Goal: Task Accomplishment & Management: Complete application form

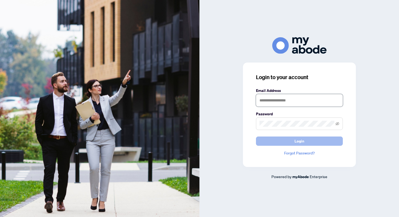
type input "**********"
click at [304, 141] on button "Login" at bounding box center [299, 140] width 87 height 9
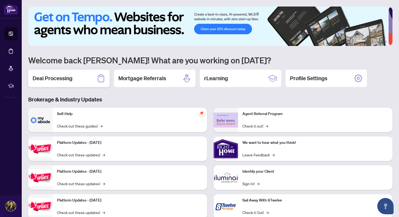
click at [50, 79] on h2 "Deal Processing" at bounding box center [53, 78] width 40 height 8
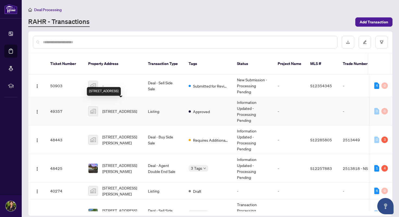
click at [111, 108] on span "[STREET_ADDRESS]" at bounding box center [119, 111] width 35 height 6
click at [56, 78] on td "50903" at bounding box center [65, 85] width 38 height 23
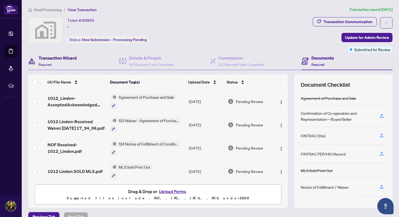
click at [64, 58] on h4 "Transaction Wizard" at bounding box center [58, 58] width 38 height 7
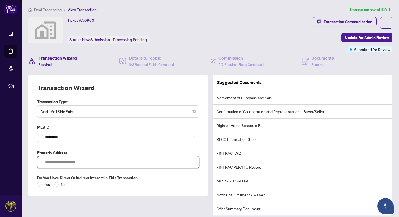
click at [46, 160] on input "search" at bounding box center [120, 162] width 151 height 6
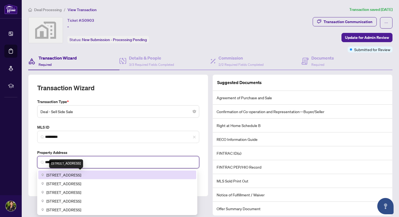
click at [53, 174] on span "[STREET_ADDRESS]" at bounding box center [63, 175] width 35 height 6
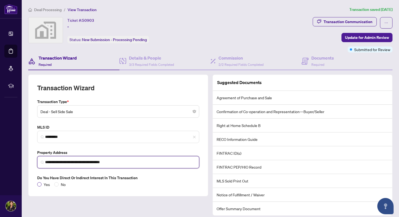
type input "**********"
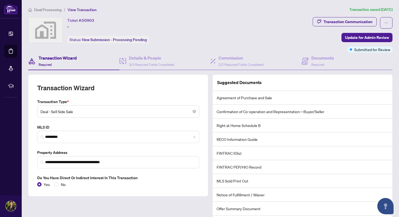
scroll to position [32, 0]
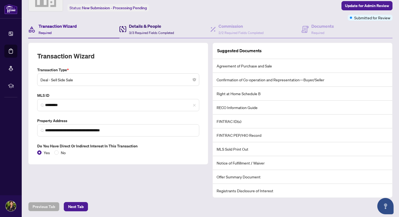
click at [147, 31] on span "3/3 Required Fields Completed" at bounding box center [151, 33] width 45 height 4
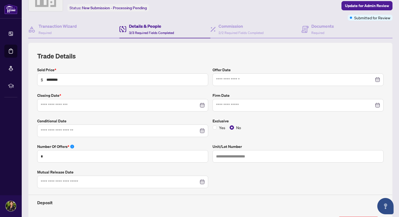
type input "**********"
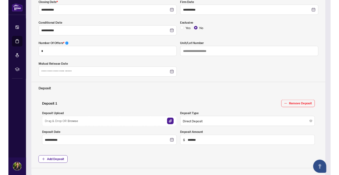
scroll to position [132, 0]
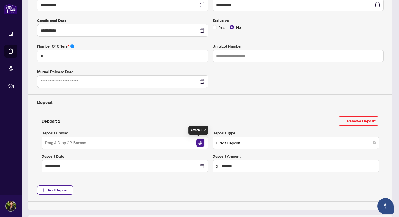
click at [199, 141] on img "button" at bounding box center [200, 142] width 8 height 8
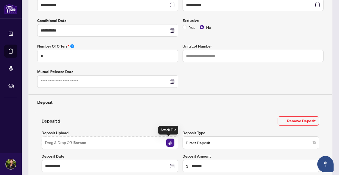
click at [168, 142] on img "button" at bounding box center [170, 142] width 8 height 8
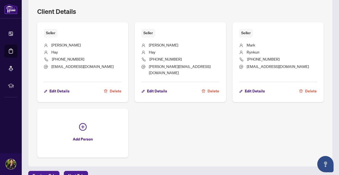
scroll to position [354, 0]
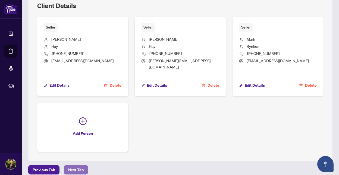
click at [73, 165] on span "Next Tab" at bounding box center [75, 169] width 15 height 9
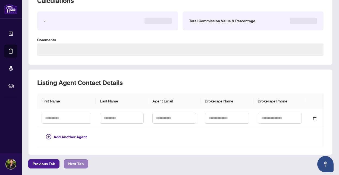
scroll to position [191, 0]
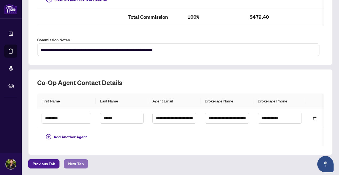
click at [78, 163] on span "Next Tab" at bounding box center [75, 163] width 15 height 9
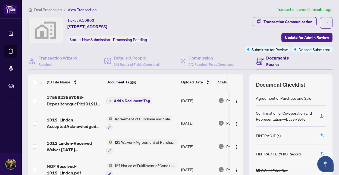
click at [135, 99] on span "Add a Document Tag" at bounding box center [132, 101] width 36 height 4
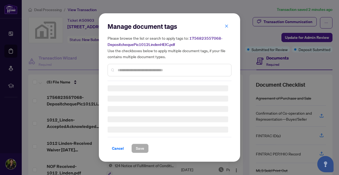
click at [120, 69] on div "Manage document tags Please browse the list or search to apply tags to: 1756823…" at bounding box center [170, 51] width 124 height 59
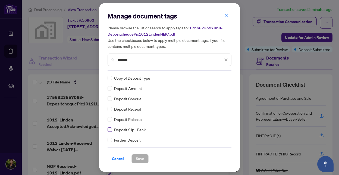
type input "*******"
click at [140, 157] on span "Save" at bounding box center [140, 158] width 8 height 9
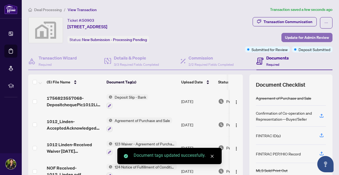
click at [294, 36] on span "Update for Admin Review" at bounding box center [307, 37] width 44 height 9
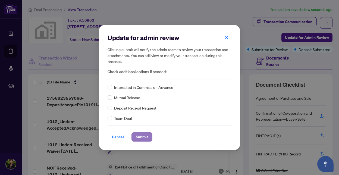
click at [141, 137] on span "Submit" at bounding box center [142, 137] width 12 height 9
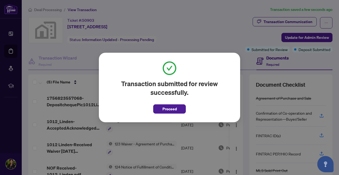
click at [169, 108] on span "Proceed" at bounding box center [169, 109] width 14 height 9
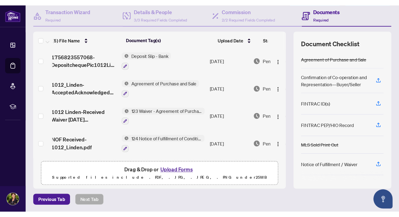
scroll to position [2, 0]
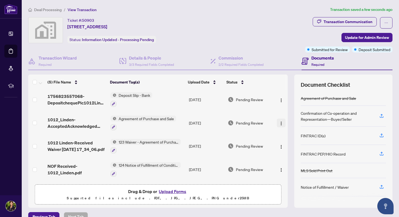
click at [279, 121] on img "button" at bounding box center [281, 123] width 4 height 4
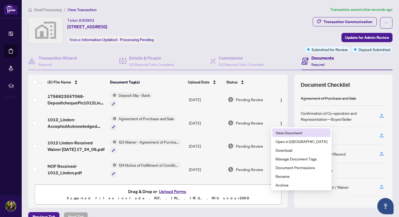
click at [289, 133] on span "View Document" at bounding box center [302, 133] width 52 height 6
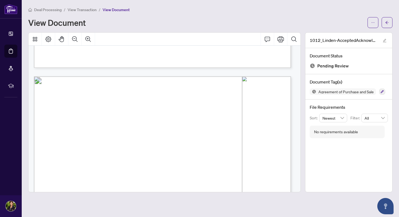
scroll to position [3338, 0]
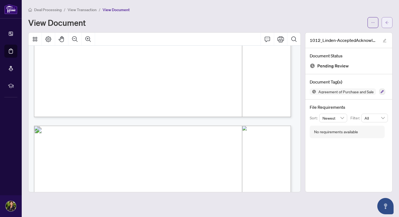
click at [387, 21] on icon "arrow-left" at bounding box center [387, 22] width 3 height 3
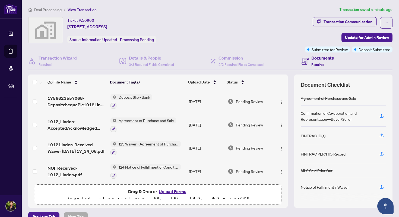
click at [136, 119] on span "Agreement of Purchase and Sale" at bounding box center [146, 120] width 60 height 6
click at [112, 127] on icon "button" at bounding box center [113, 128] width 3 height 3
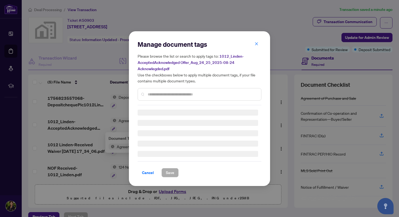
click at [155, 96] on div "Manage document tags Please browse the list or search to apply tags to: 1012_Li…" at bounding box center [200, 108] width 124 height 137
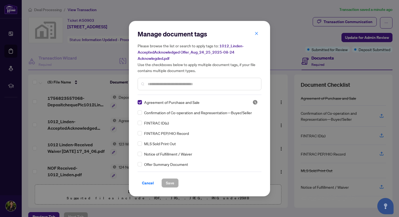
click at [154, 83] on input "text" at bounding box center [202, 84] width 109 height 6
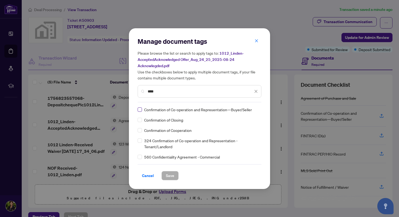
type input "****"
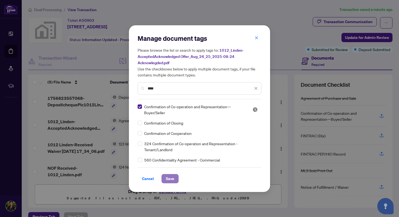
click at [171, 177] on span "Save" at bounding box center [170, 178] width 8 height 9
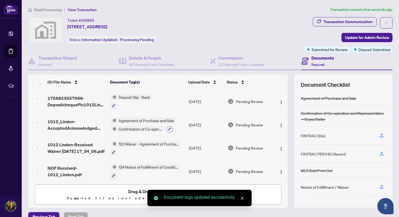
click at [168, 127] on icon "button" at bounding box center [169, 128] width 3 height 3
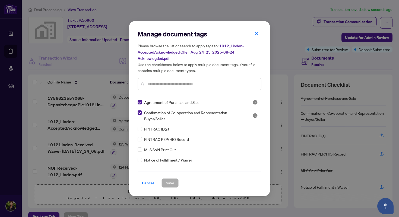
click at [159, 93] on div "Manage document tags Please browse the list or search to apply tags to: 1012_Li…" at bounding box center [200, 62] width 124 height 65
click at [164, 83] on input "text" at bounding box center [202, 84] width 109 height 6
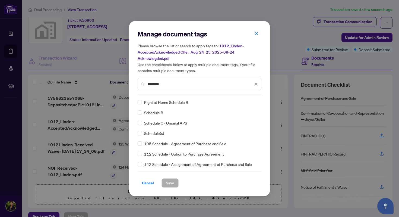
type input "********"
click at [169, 182] on span "Save" at bounding box center [170, 182] width 8 height 9
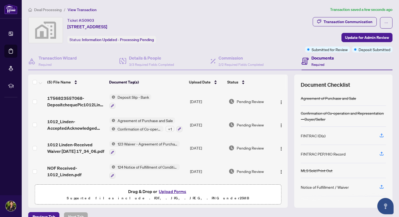
scroll to position [10, 0]
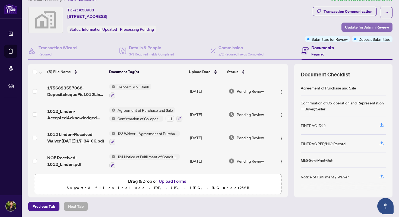
click at [364, 26] on span "Update for Admin Review" at bounding box center [367, 27] width 44 height 9
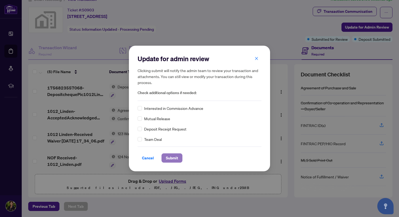
click at [172, 157] on span "Submit" at bounding box center [172, 157] width 12 height 9
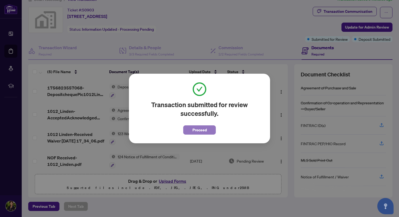
click at [197, 132] on span "Proceed" at bounding box center [200, 129] width 14 height 9
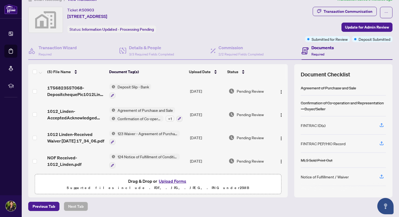
scroll to position [0, 0]
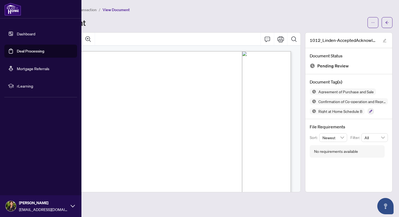
click at [24, 33] on link "Dashboard" at bounding box center [26, 33] width 18 height 5
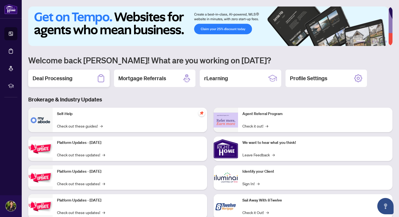
click at [57, 75] on h2 "Deal Processing" at bounding box center [53, 78] width 40 height 8
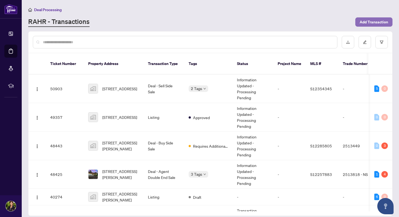
click at [370, 21] on span "Add Transaction" at bounding box center [374, 22] width 29 height 9
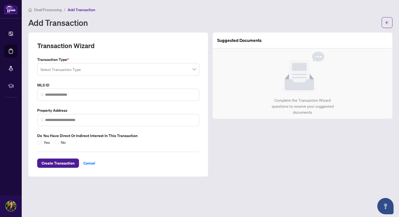
click at [195, 69] on span at bounding box center [118, 69] width 156 height 10
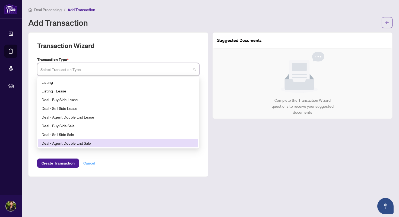
click at [85, 163] on div "Create Transaction Cancel" at bounding box center [118, 156] width 162 height 23
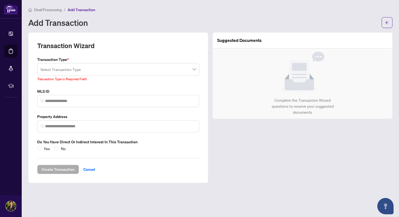
click at [152, 16] on div "Deal Processing / Add Transaction Add Transaction" at bounding box center [210, 17] width 364 height 21
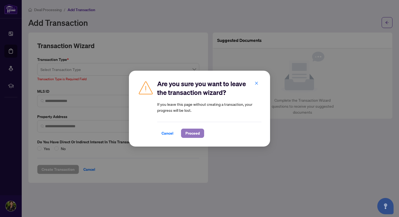
click at [190, 133] on span "Proceed" at bounding box center [192, 133] width 14 height 9
click at [192, 132] on span "Proceed" at bounding box center [192, 133] width 14 height 9
click at [256, 82] on icon "close" at bounding box center [257, 83] width 4 height 4
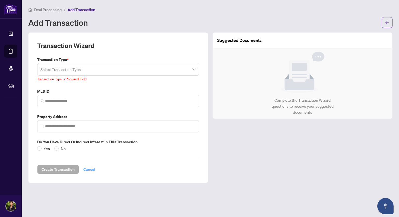
click at [90, 167] on span "Cancel" at bounding box center [89, 169] width 12 height 9
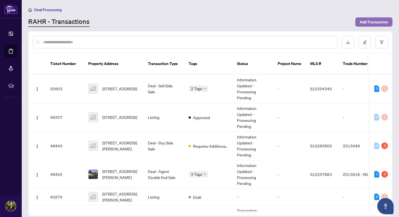
click at [377, 21] on span "Add Transaction" at bounding box center [374, 22] width 29 height 9
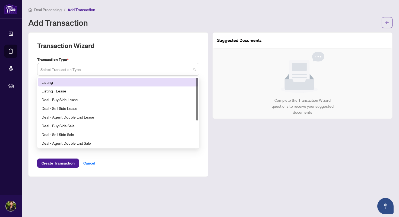
click at [195, 69] on span at bounding box center [118, 69] width 156 height 10
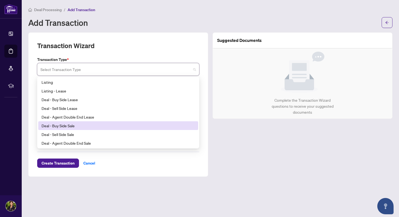
click at [96, 124] on div "Deal - Buy Side Sale" at bounding box center [118, 125] width 153 height 6
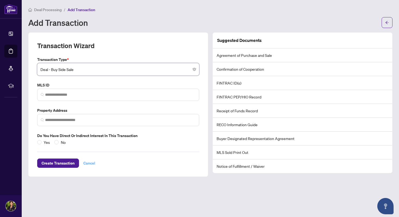
click at [89, 162] on span "Cancel" at bounding box center [89, 163] width 12 height 9
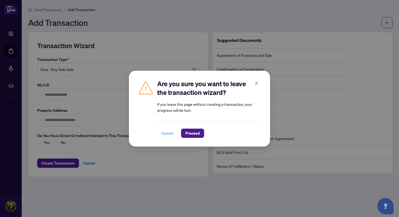
click at [167, 131] on span "Cancel" at bounding box center [168, 133] width 12 height 9
